Goal: Information Seeking & Learning: Learn about a topic

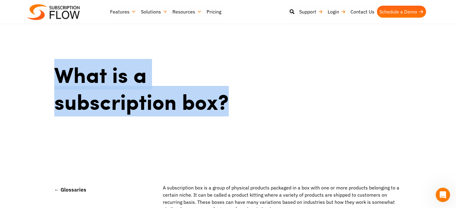
drag, startPoint x: 59, startPoint y: 74, endPoint x: 268, endPoint y: 88, distance: 209.2
click at [268, 88] on h1 "What is a subscription box?" at bounding box center [163, 88] width 218 height 54
copy h1 "What is a subscription box?"
click at [200, 80] on h1 "What is a subscription box?" at bounding box center [163, 88] width 218 height 54
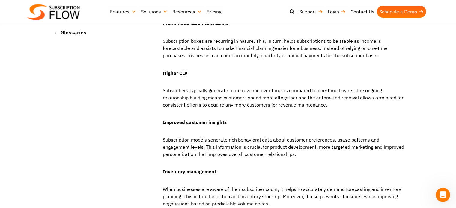
scroll to position [1692, 0]
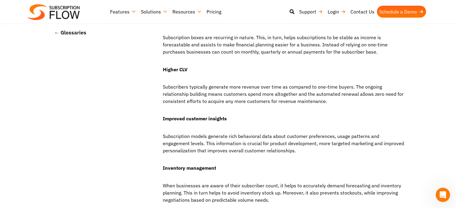
click at [234, 84] on p "Subscribers typically generate more revenue over time as compared to one-time b…" at bounding box center [282, 97] width 245 height 28
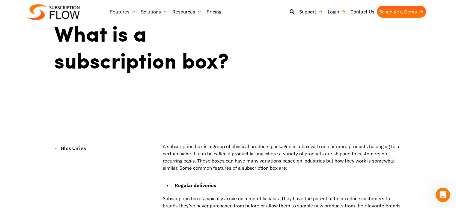
scroll to position [0, 0]
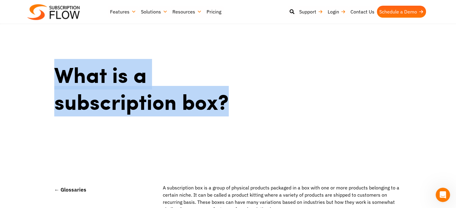
drag, startPoint x: 59, startPoint y: 84, endPoint x: 237, endPoint y: 101, distance: 179.0
click at [237, 101] on h1 "What is a subscription box?" at bounding box center [163, 88] width 218 height 54
copy h1 "What is a subscription box?"
click at [206, 121] on div "What is a subscription box?" at bounding box center [164, 91] width 226 height 66
